Goal: Find contact information: Find contact information

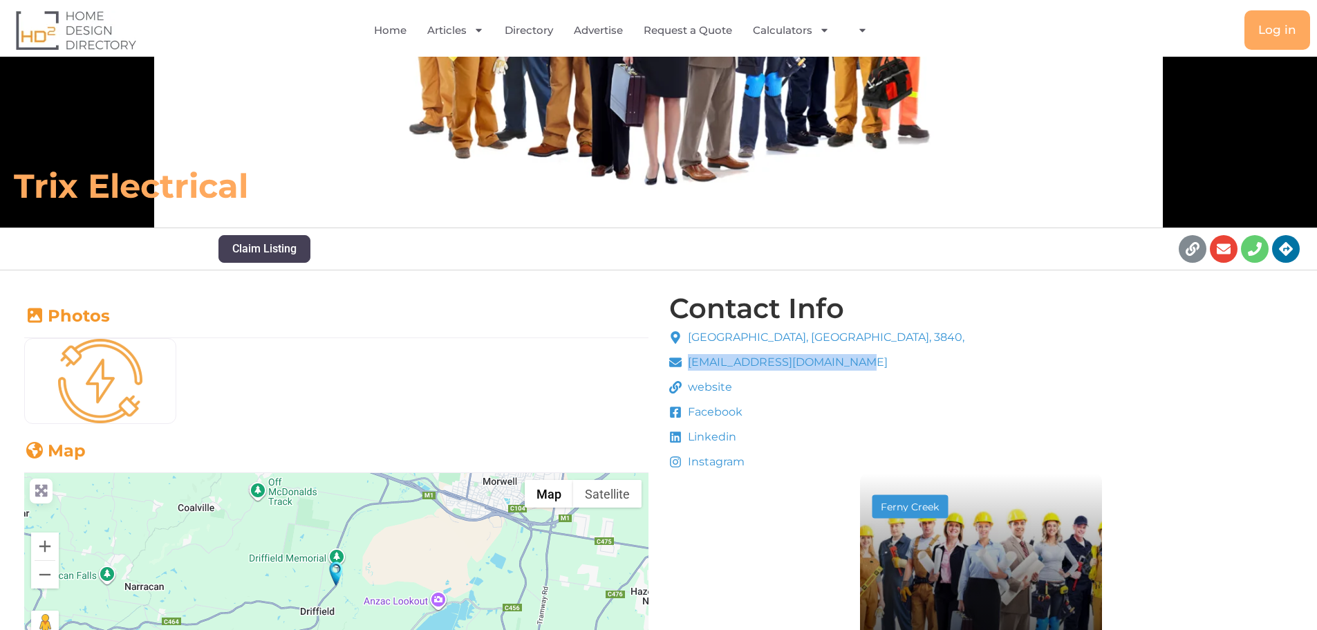
drag, startPoint x: 866, startPoint y: 362, endPoint x: 683, endPoint y: 360, distance: 182.6
copy span "[EMAIL_ADDRESS][DOMAIN_NAME]"
